Goal: Information Seeking & Learning: Learn about a topic

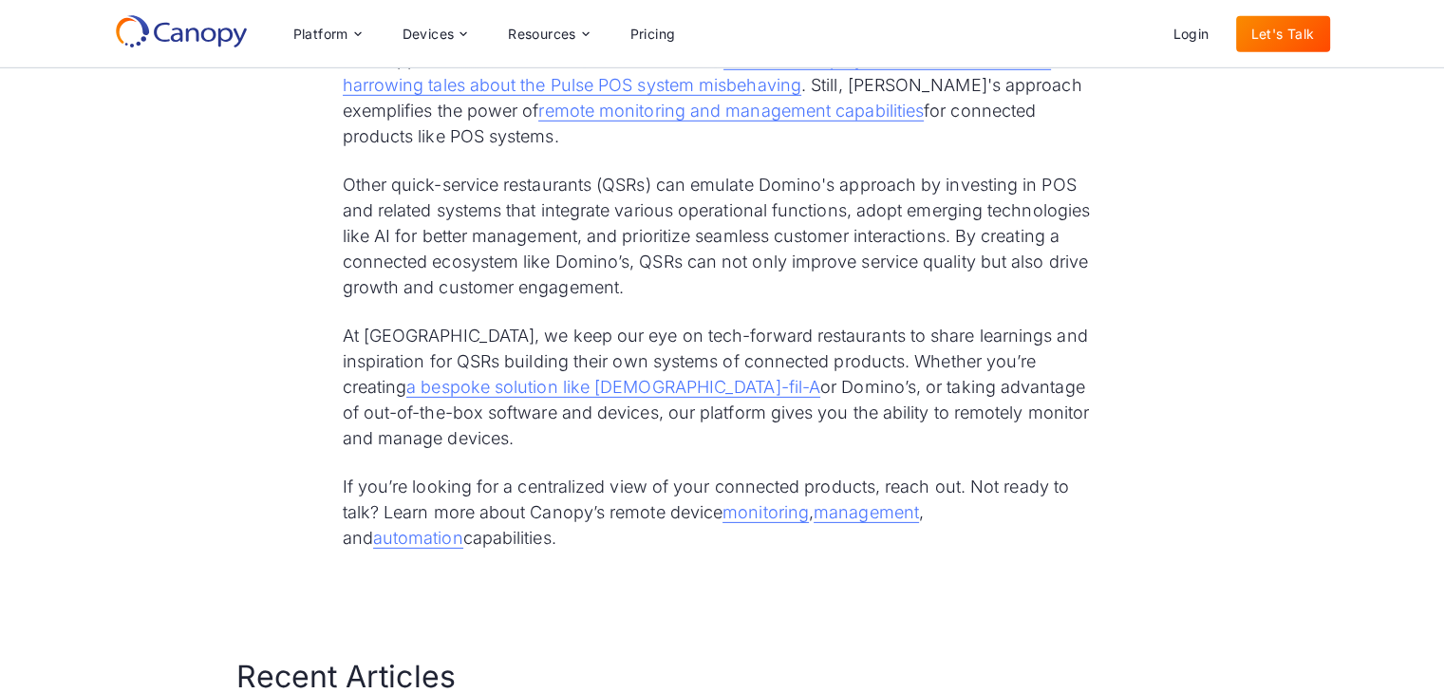
scroll to position [5862, 0]
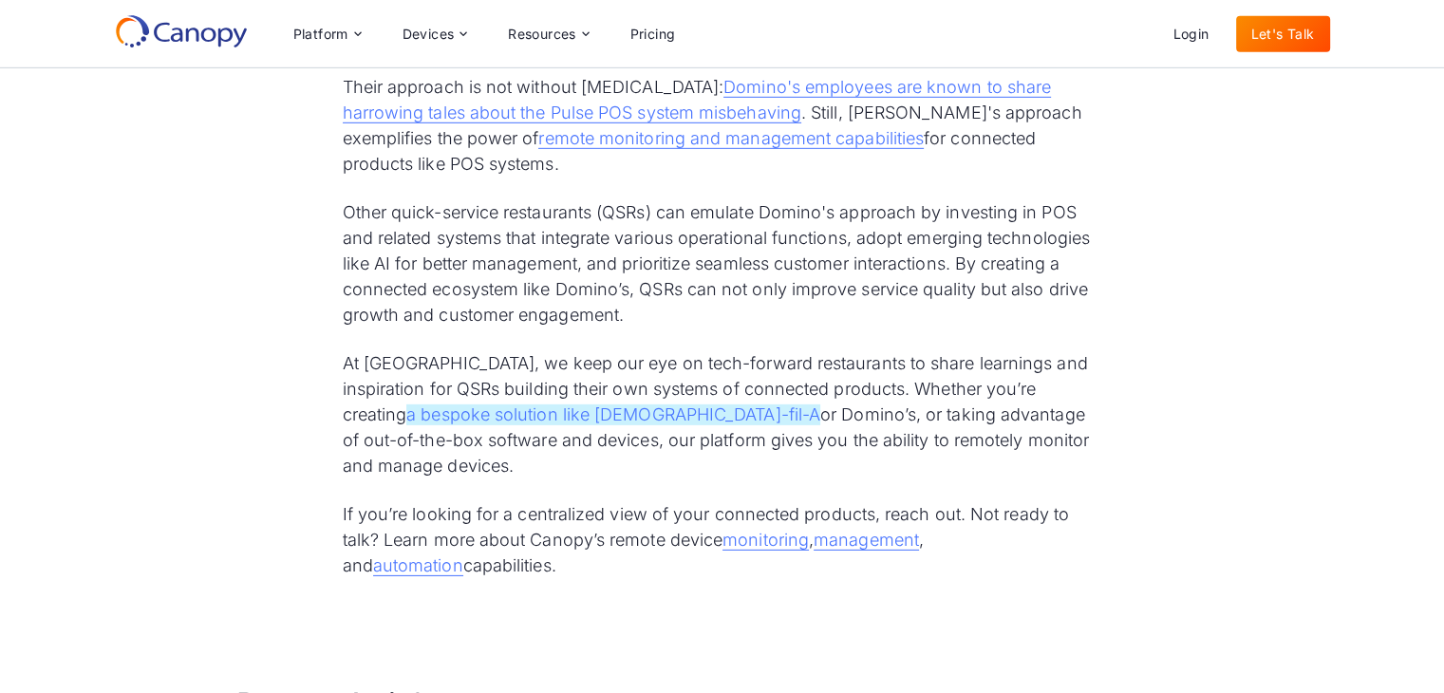
click at [820, 404] on link "a bespoke solution like [DEMOGRAPHIC_DATA]-fil-A" at bounding box center [613, 414] width 414 height 21
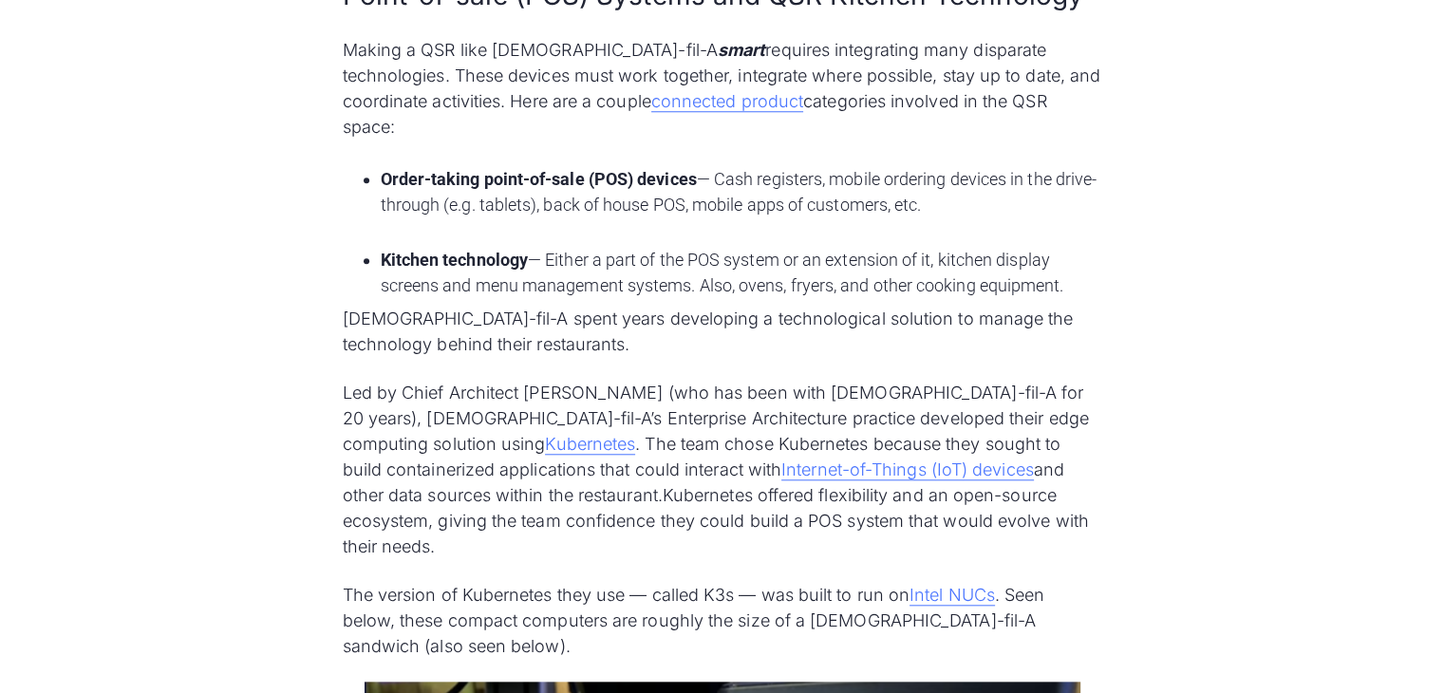
scroll to position [1730, 0]
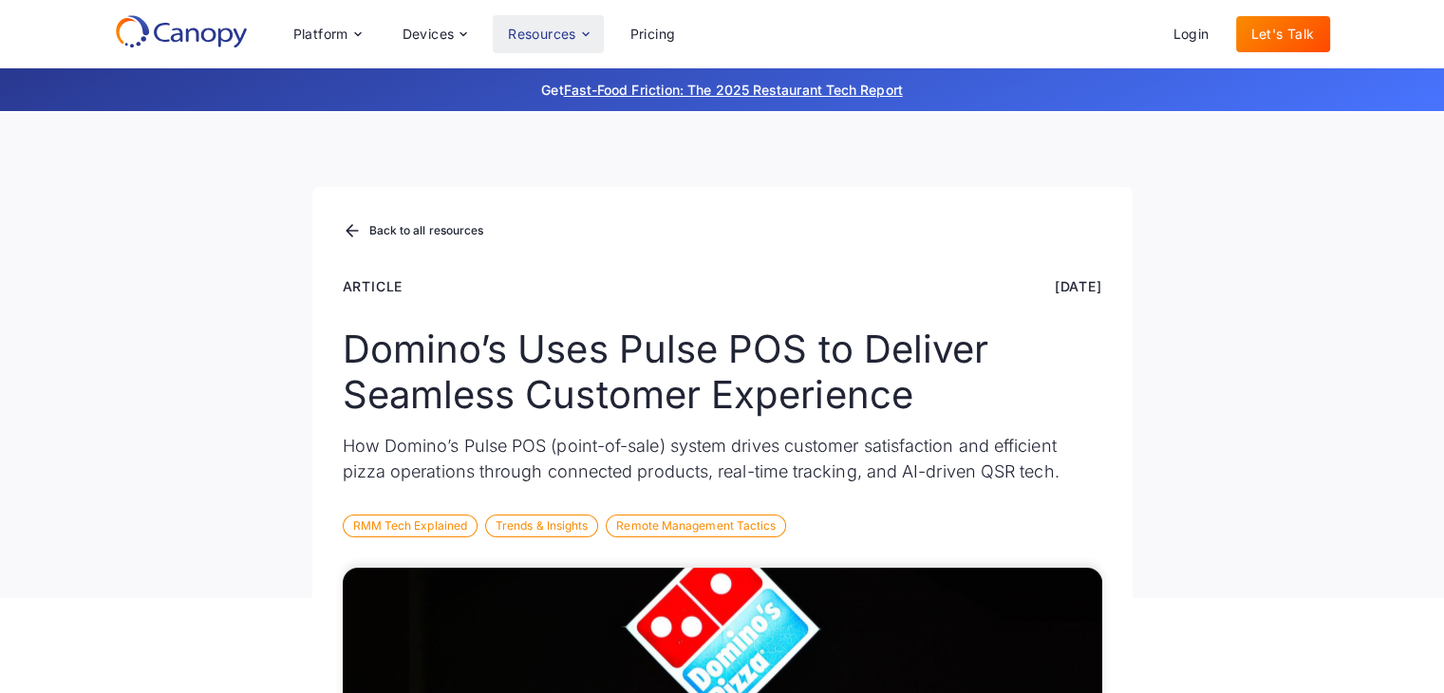
click at [579, 32] on div "Resources" at bounding box center [548, 34] width 110 height 38
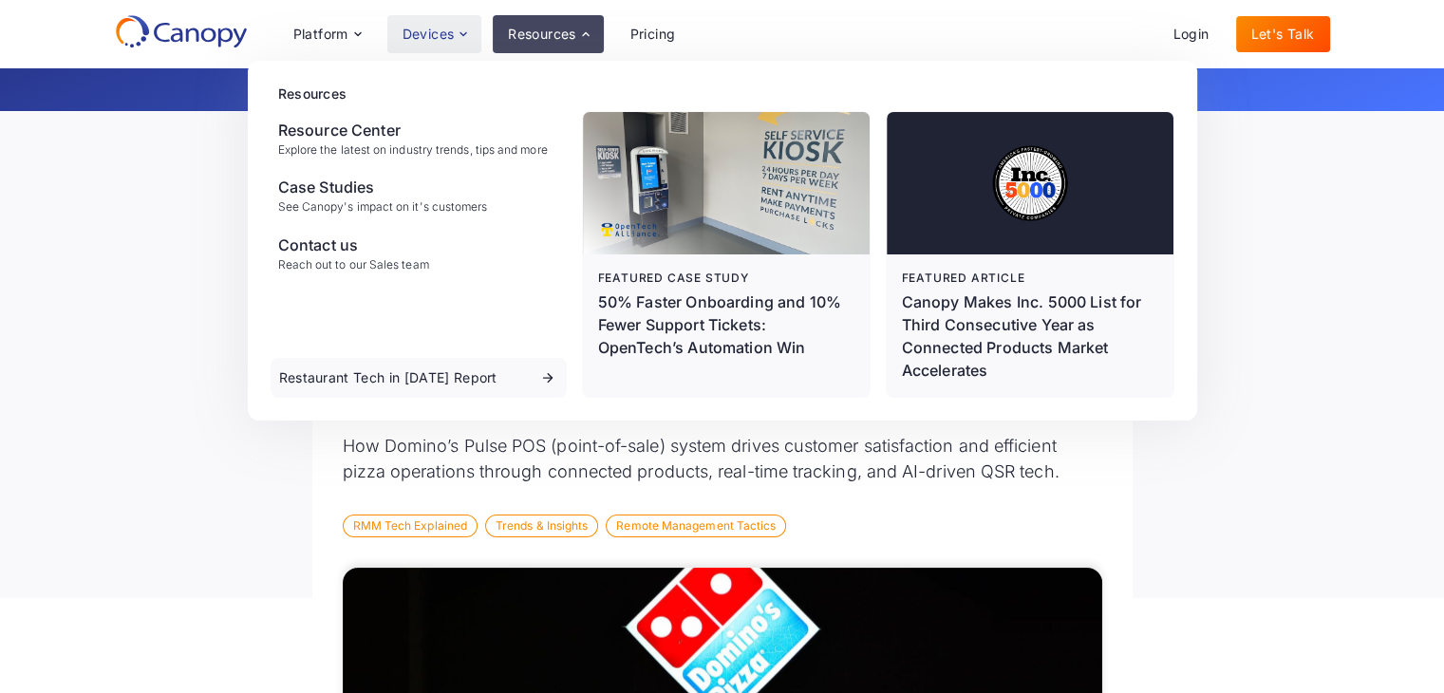
click at [453, 31] on div "Devices" at bounding box center [428, 34] width 52 height 13
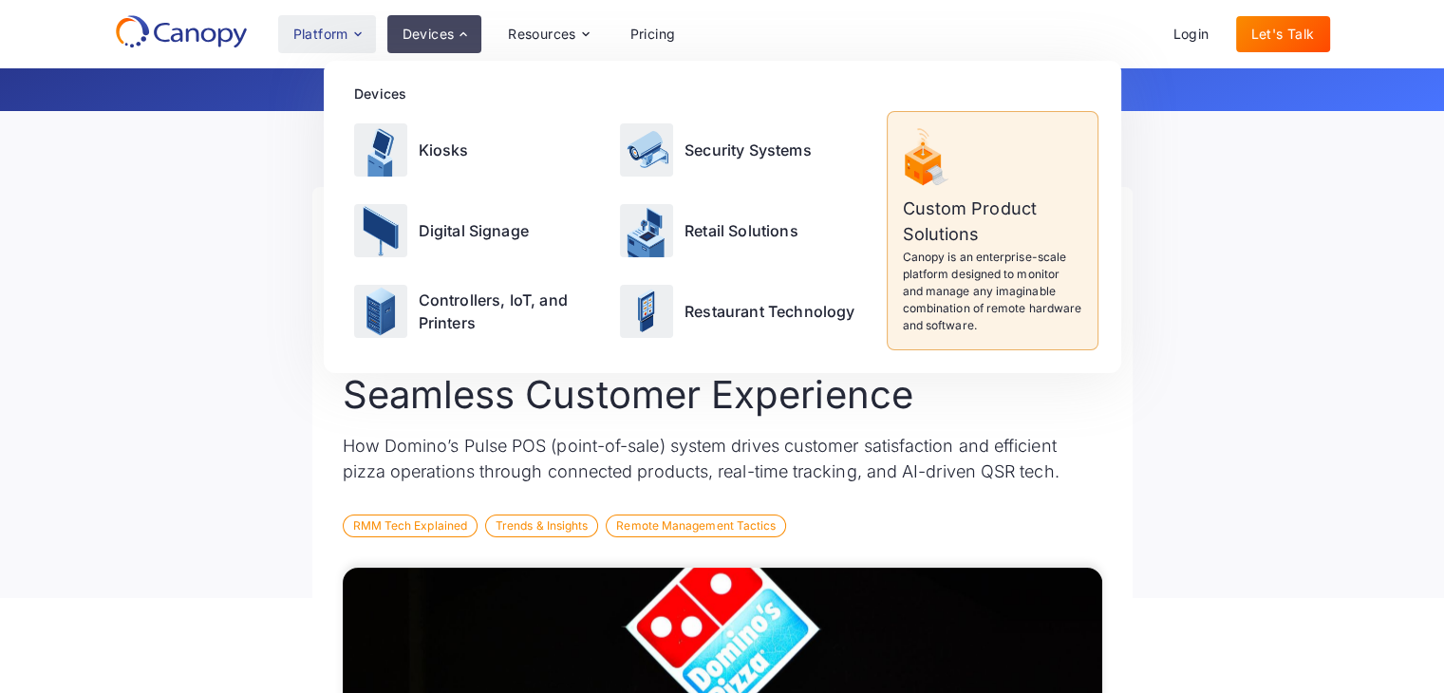
click at [358, 27] on icon at bounding box center [357, 34] width 15 height 15
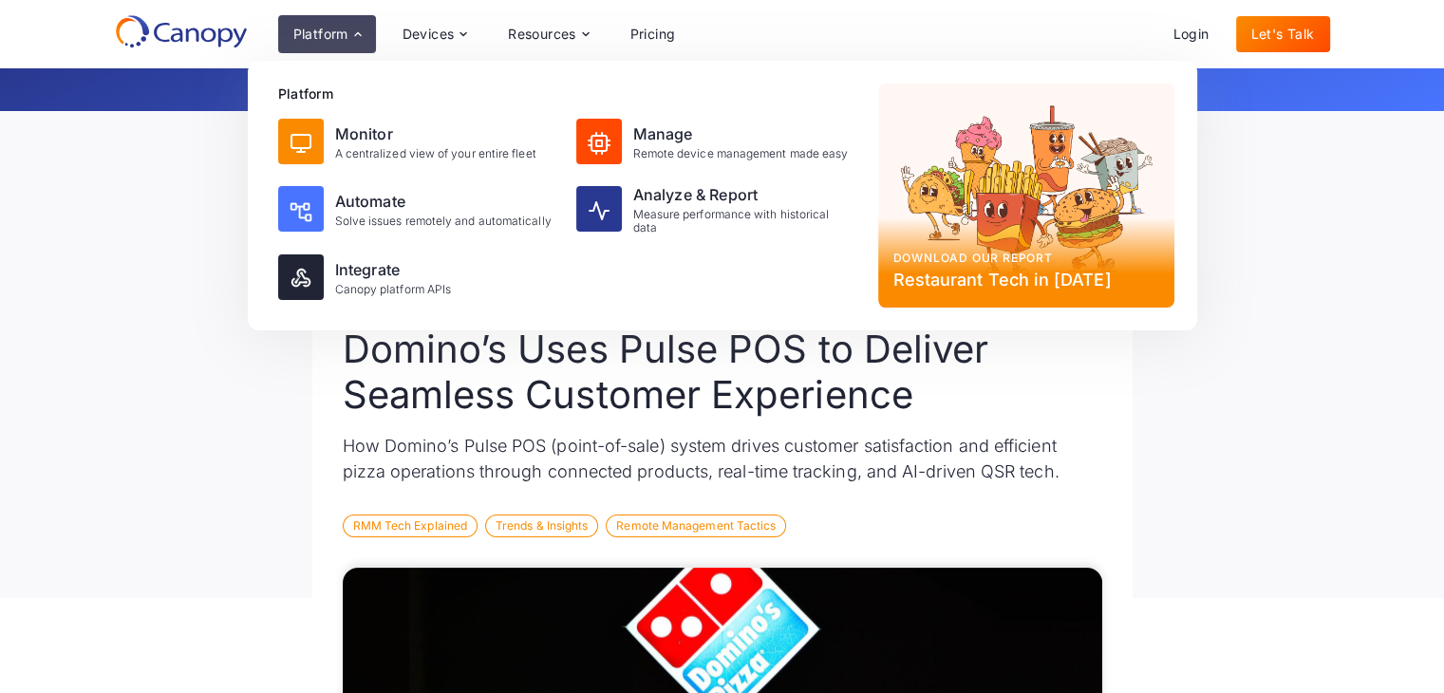
click at [1226, 301] on div "Back to all resources Article Nov 5, 2024 Domino’s Uses Pulse POS to Deliver Se…" at bounding box center [722, 354] width 1444 height 487
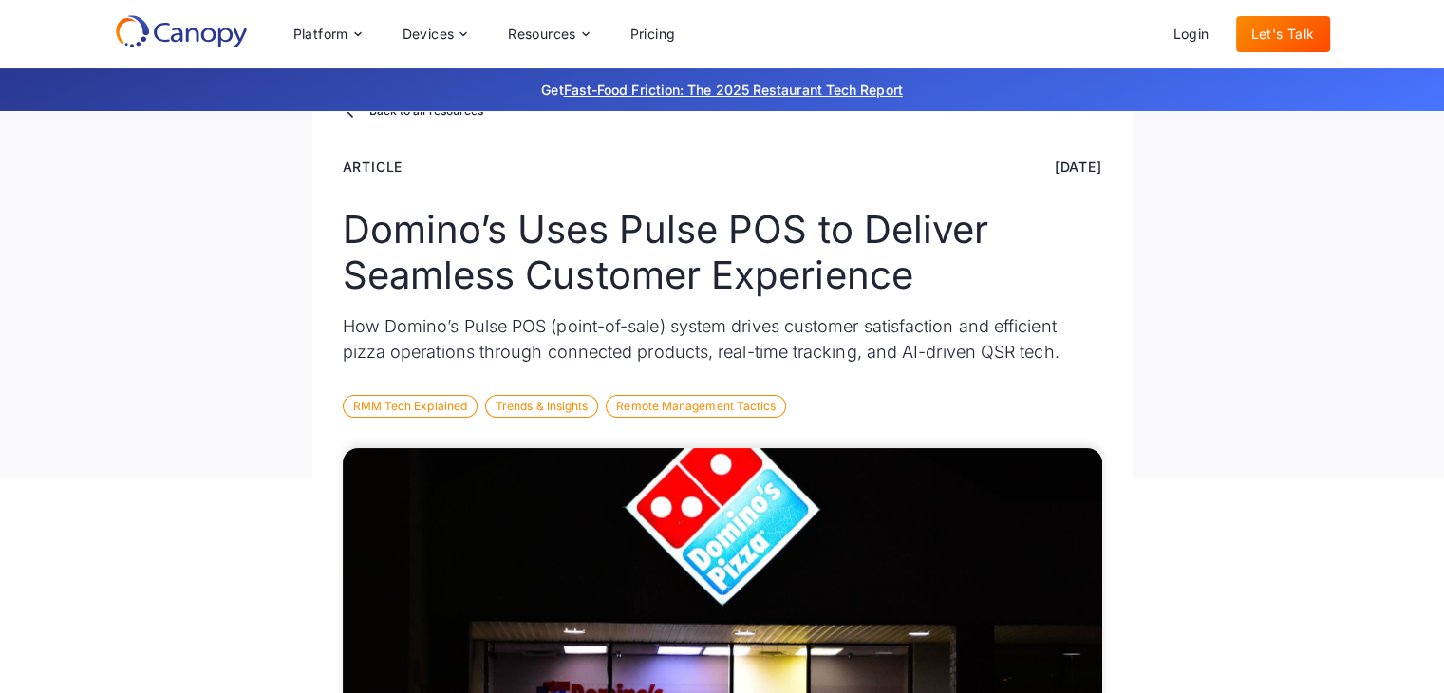
scroll to position [128, 0]
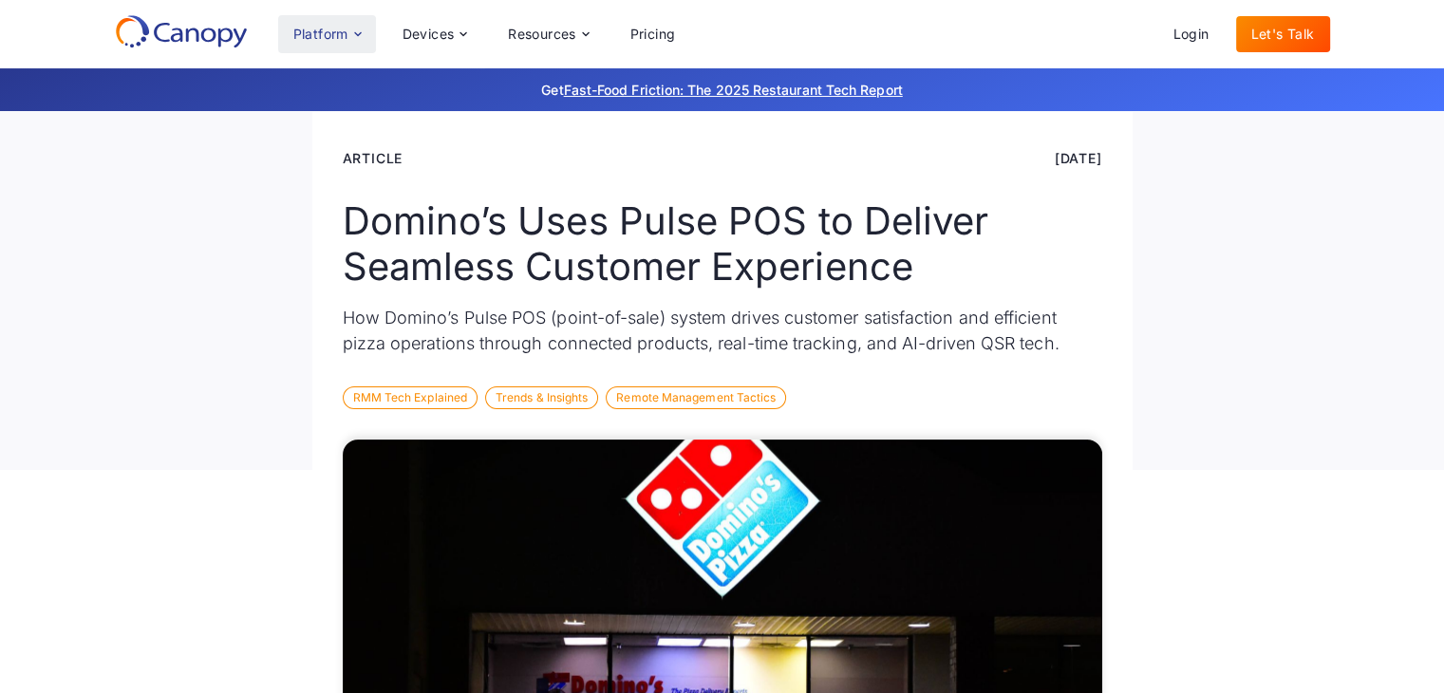
click at [356, 40] on icon at bounding box center [357, 34] width 15 height 15
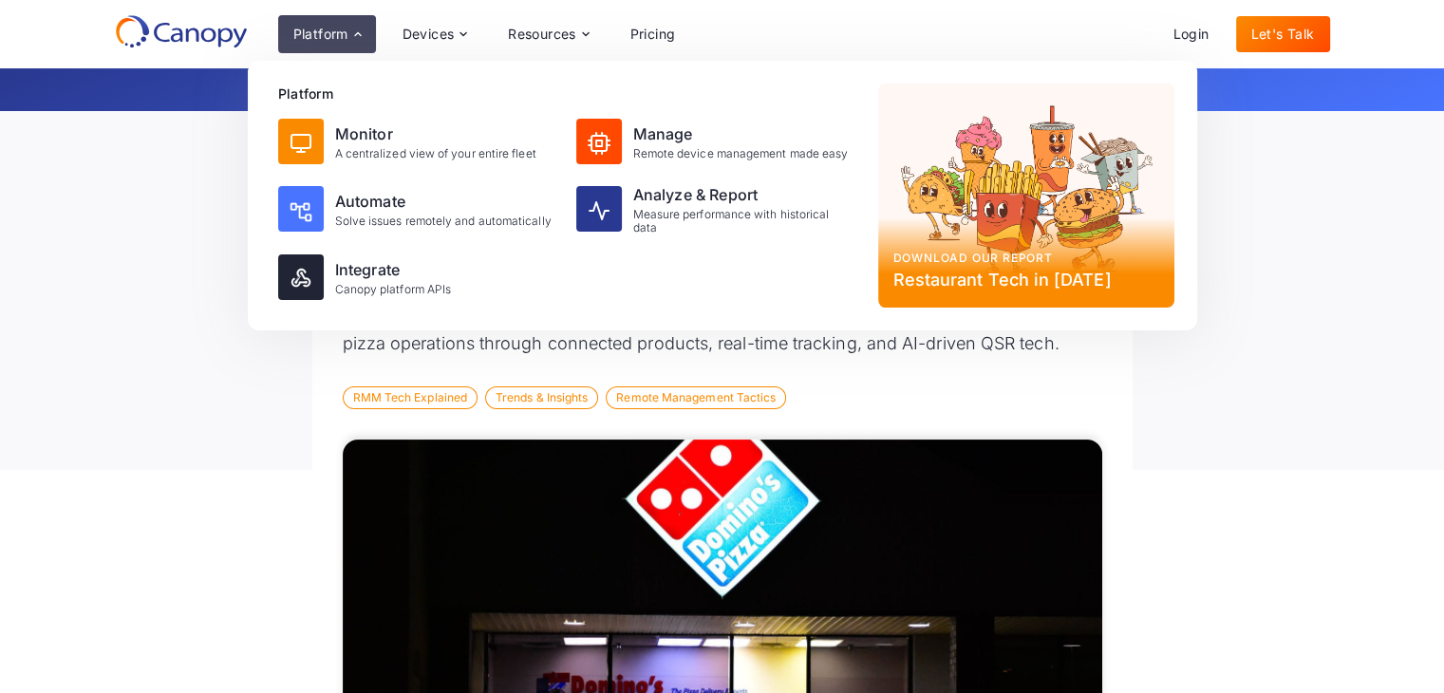
drag, startPoint x: 1338, startPoint y: 488, endPoint x: 1252, endPoint y: 149, distance: 349.7
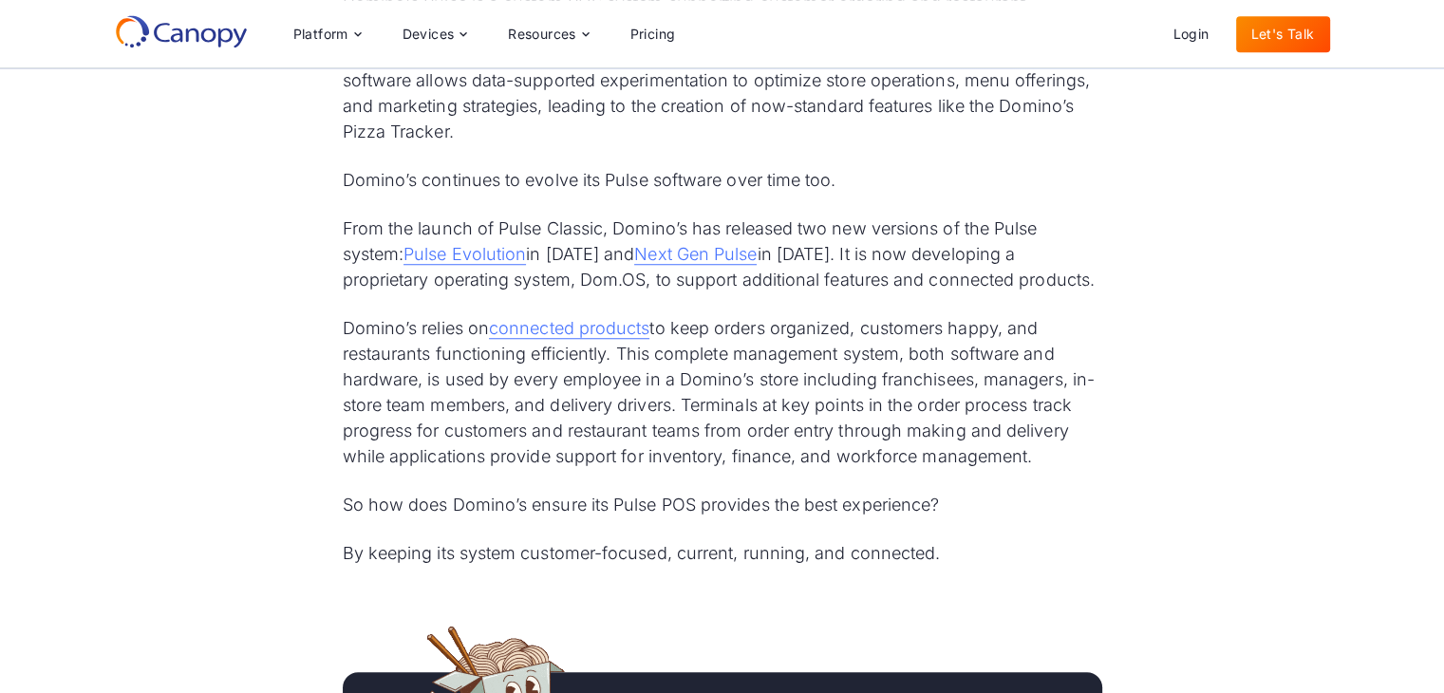
scroll to position [1461, 0]
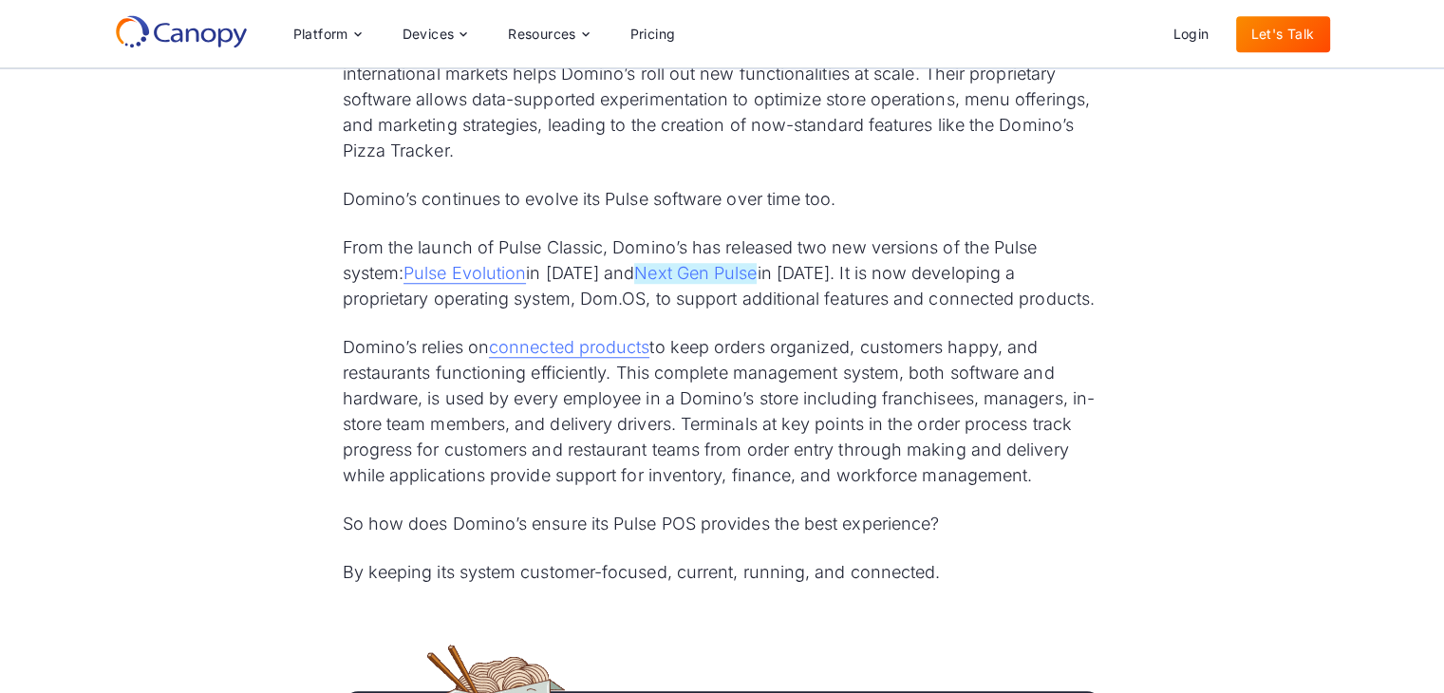
click at [697, 266] on link "Next Gen Pulse" at bounding box center [695, 273] width 122 height 21
